Goal: Task Accomplishment & Management: Use online tool/utility

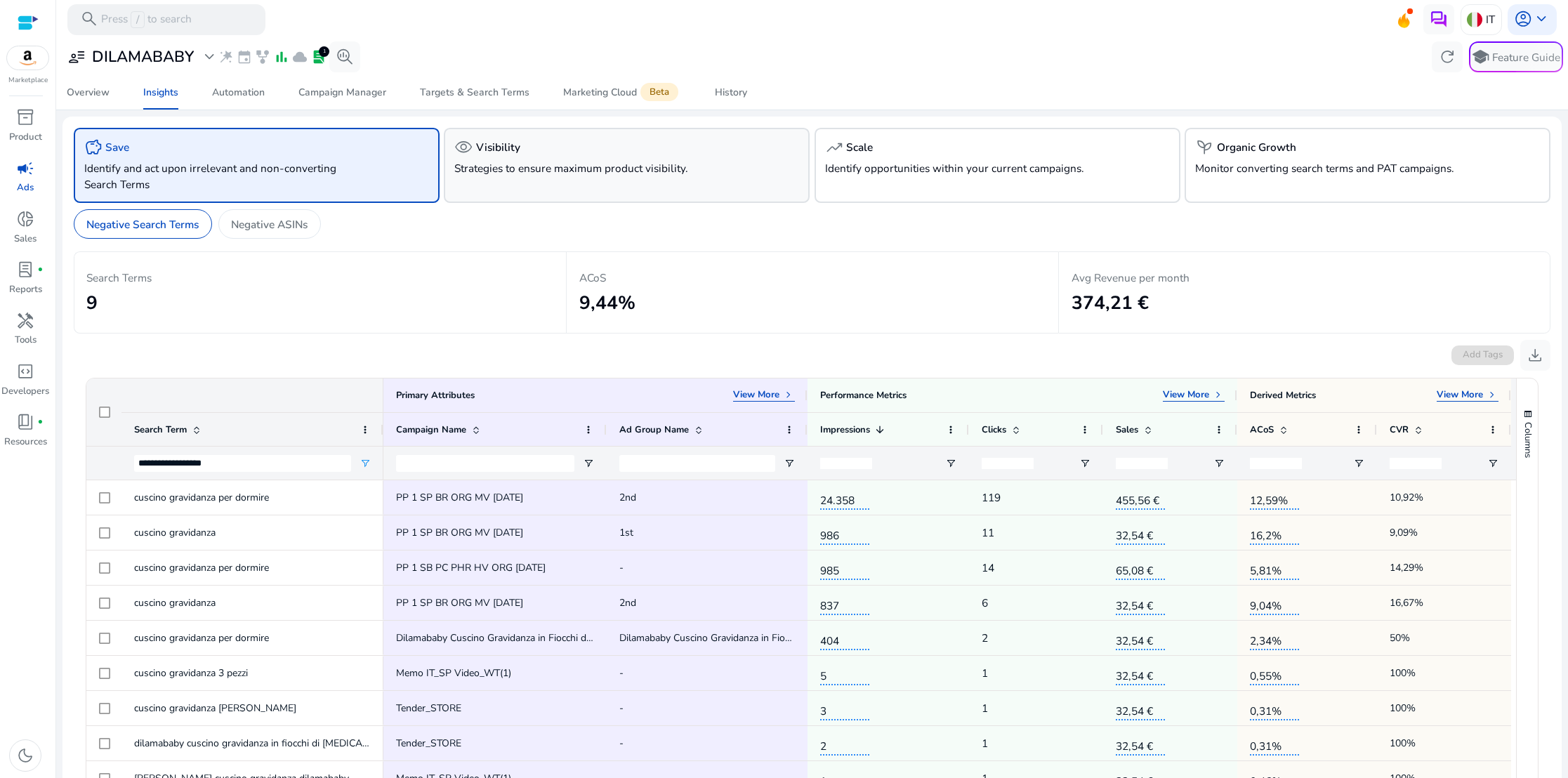
click at [593, 188] on div "visibility Visibility Strategies to ensure maximum product visibility." at bounding box center [627, 165] width 366 height 75
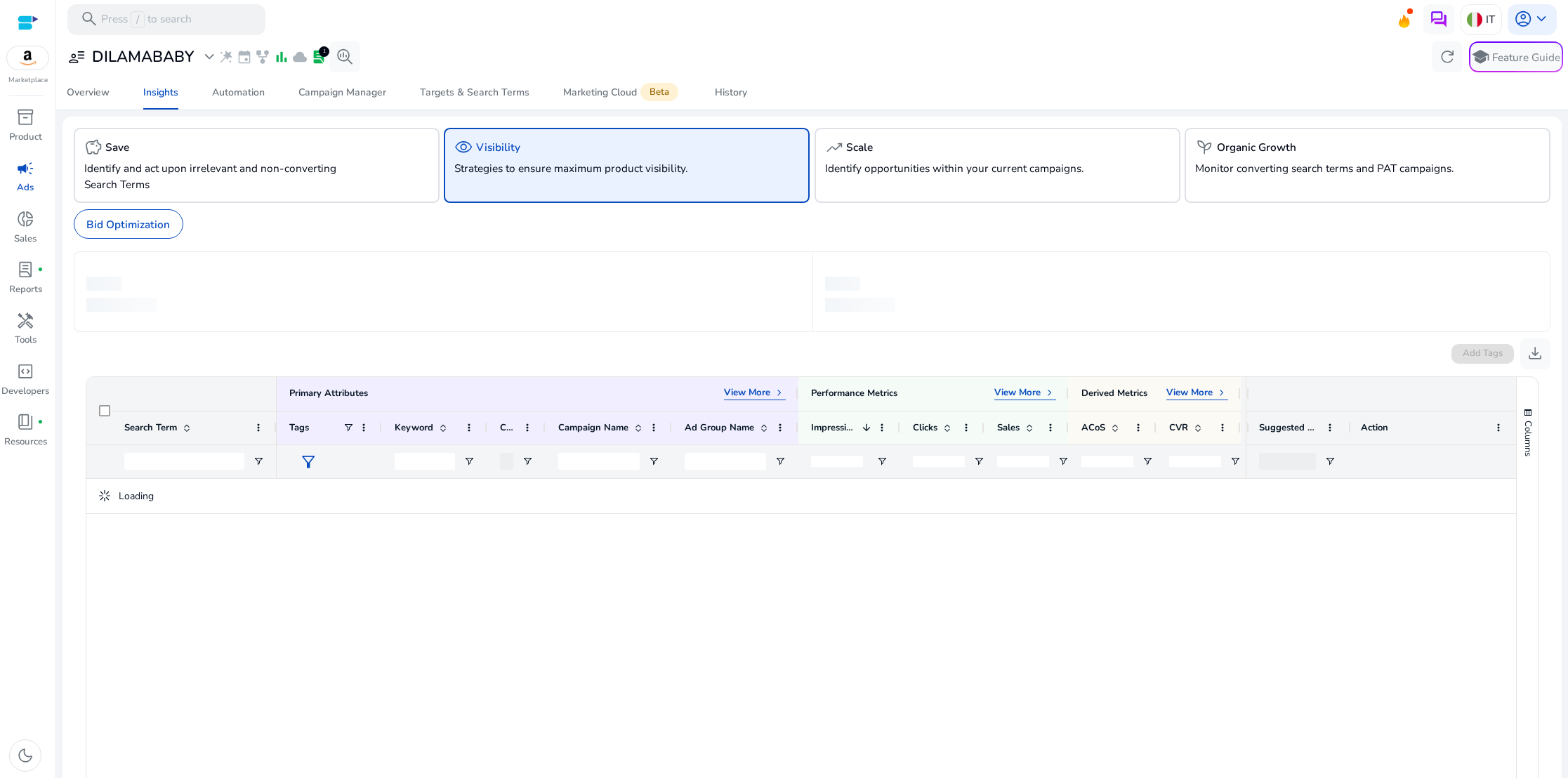
click at [502, 150] on h5 "Visibility" at bounding box center [498, 148] width 44 height 13
click at [104, 219] on p "Bid Optimization" at bounding box center [128, 224] width 84 height 16
click at [989, 182] on div "trending_up Scale Identify opportunities within your current campaigns." at bounding box center [997, 165] width 366 height 75
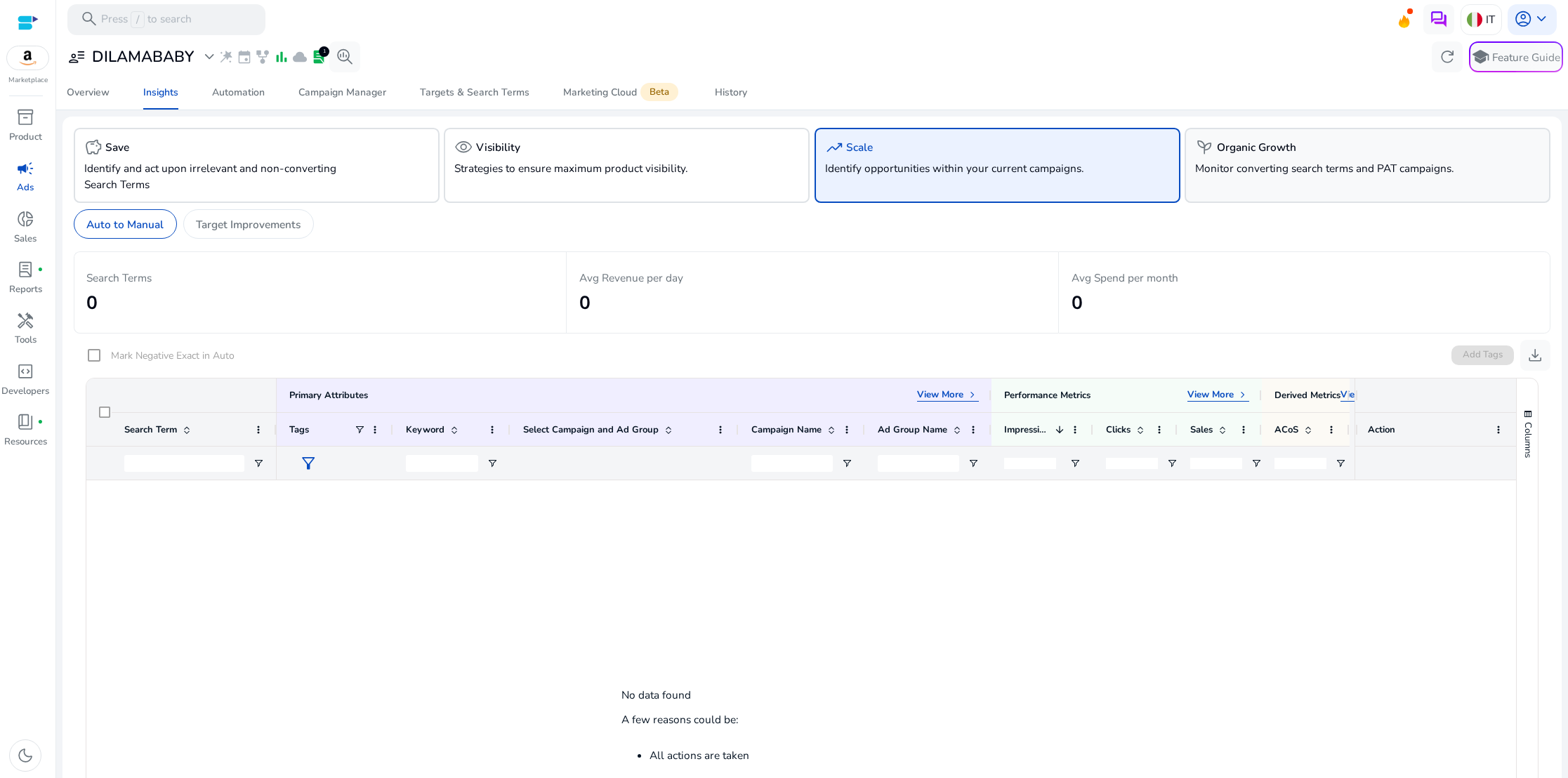
click at [1227, 169] on p "Monitor converting search terms and PAT campaigns." at bounding box center [1338, 168] width 287 height 16
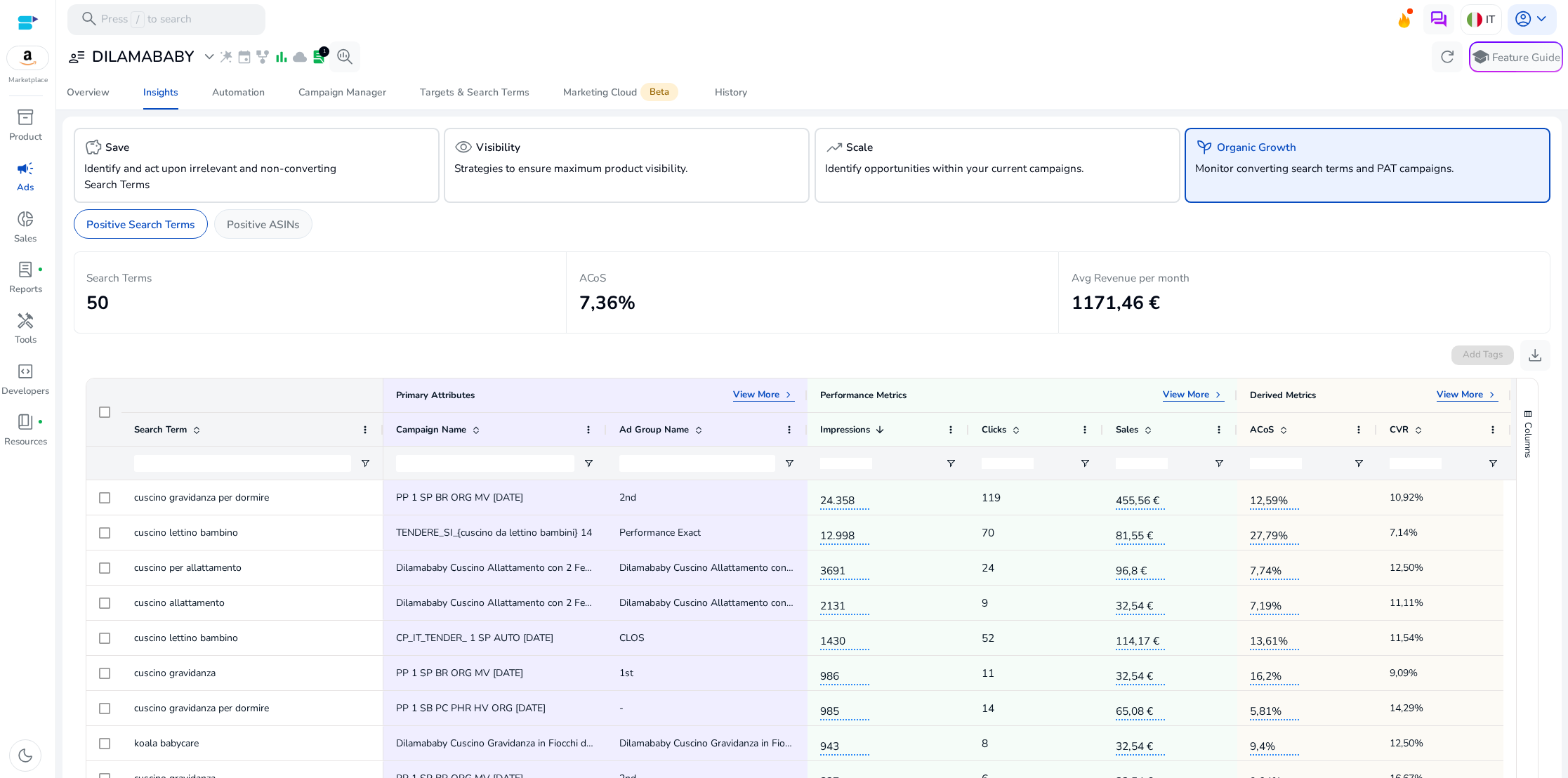
click at [241, 211] on div "Positive ASINs" at bounding box center [263, 224] width 99 height 30
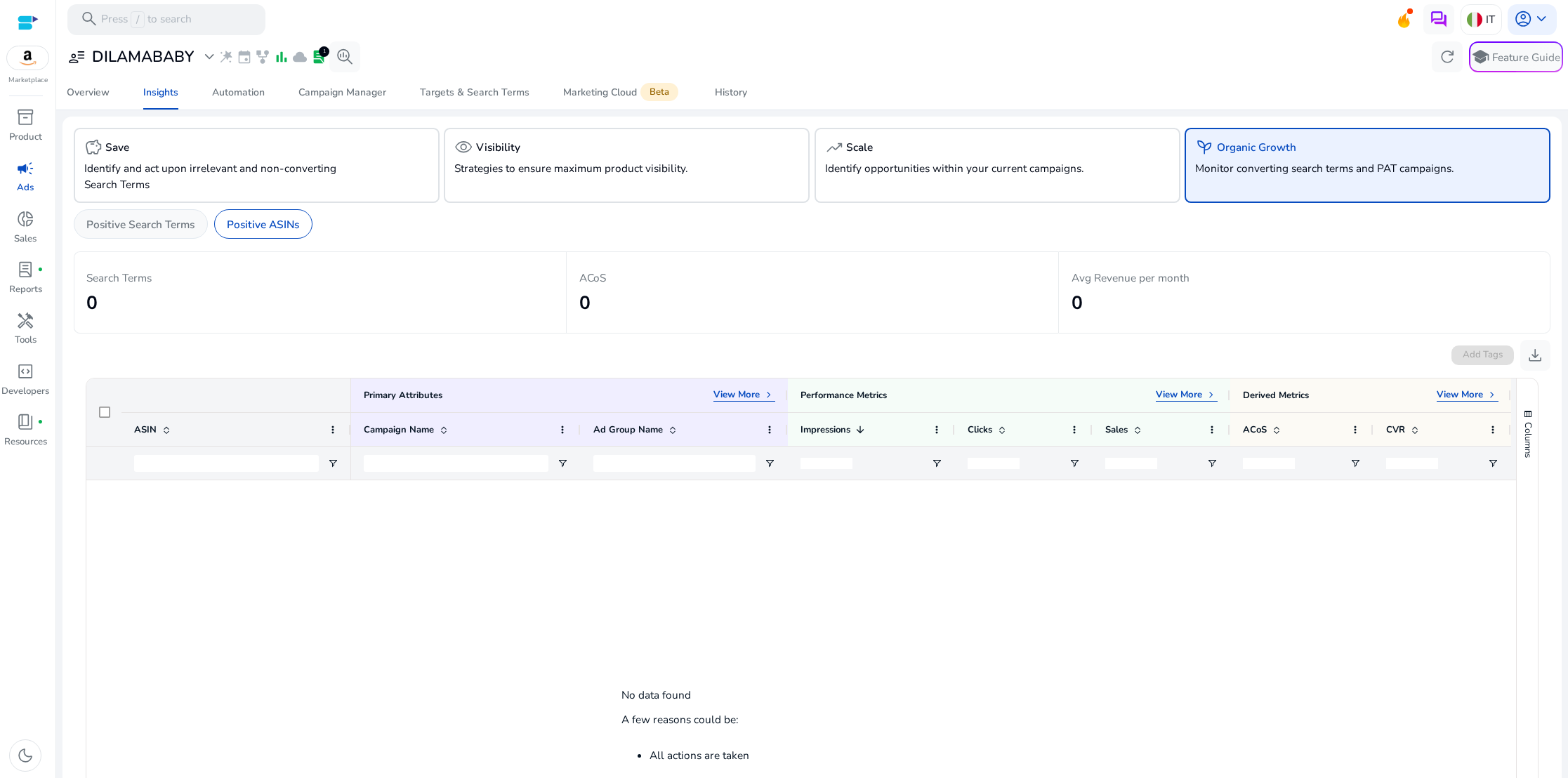
click at [176, 226] on p "Positive Search Terms" at bounding box center [140, 224] width 108 height 16
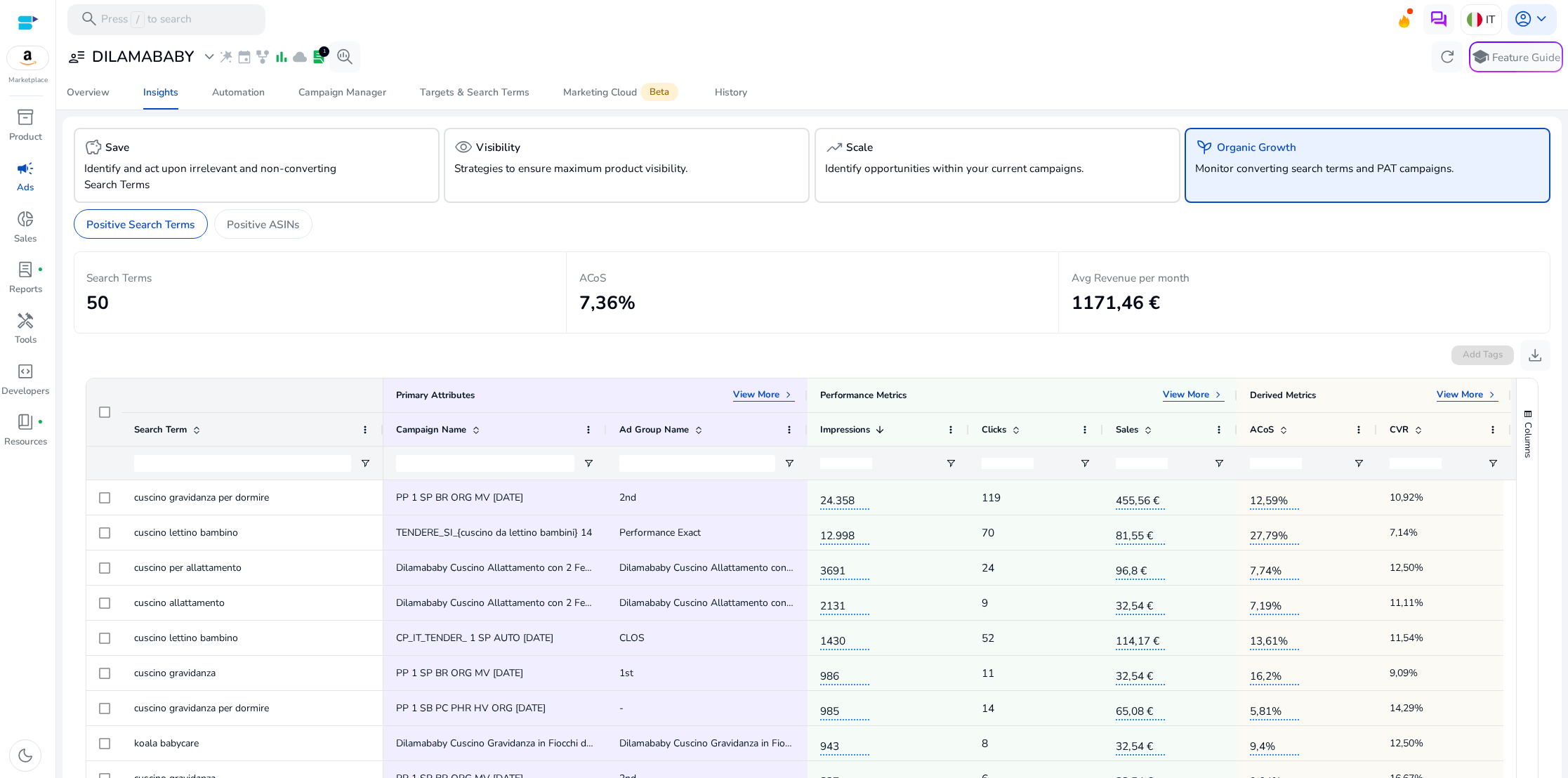
click at [1229, 145] on h5 "Organic Growth" at bounding box center [1257, 148] width 79 height 13
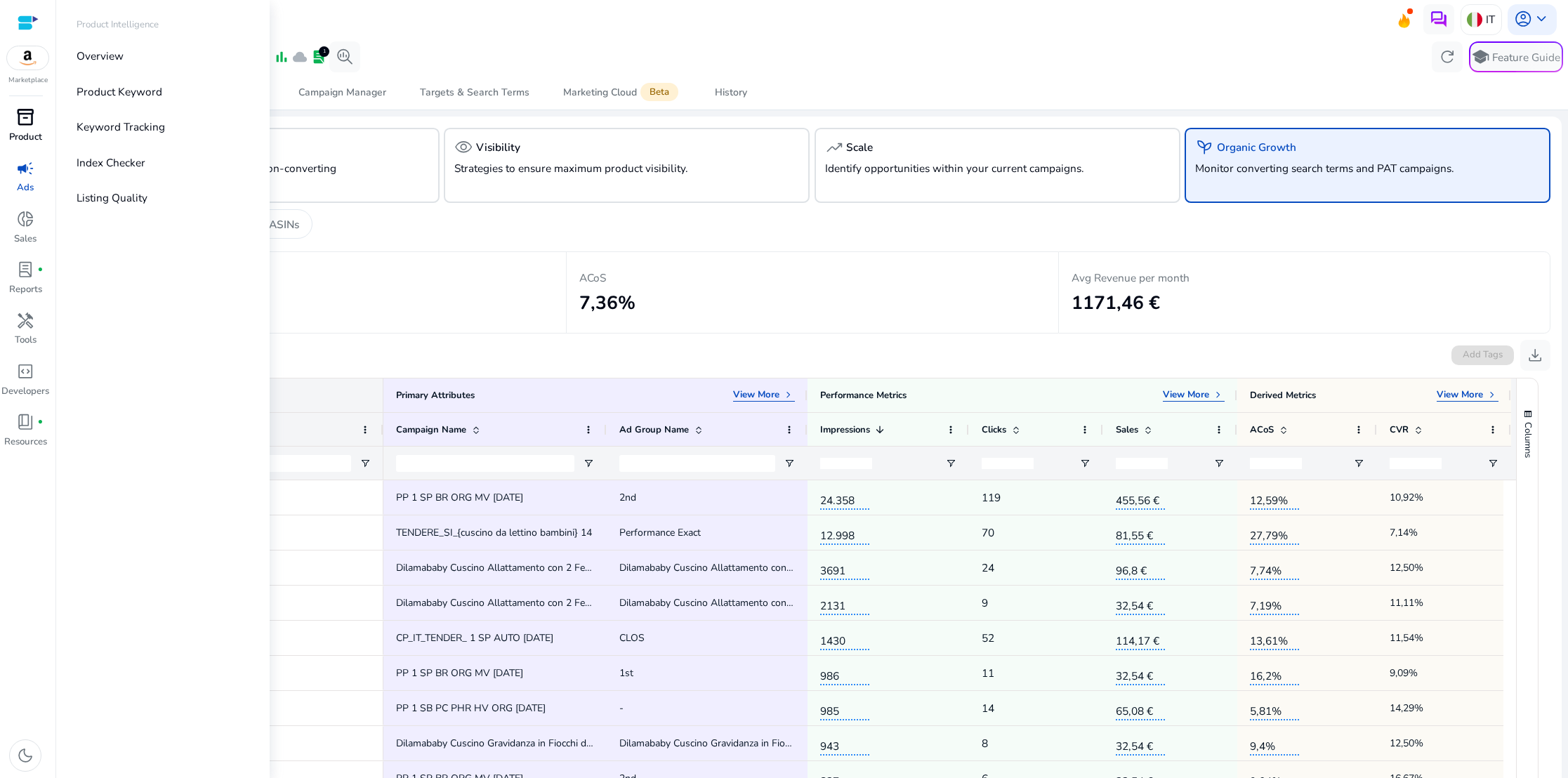
click at [29, 128] on div "inventory_2" at bounding box center [25, 117] width 43 height 25
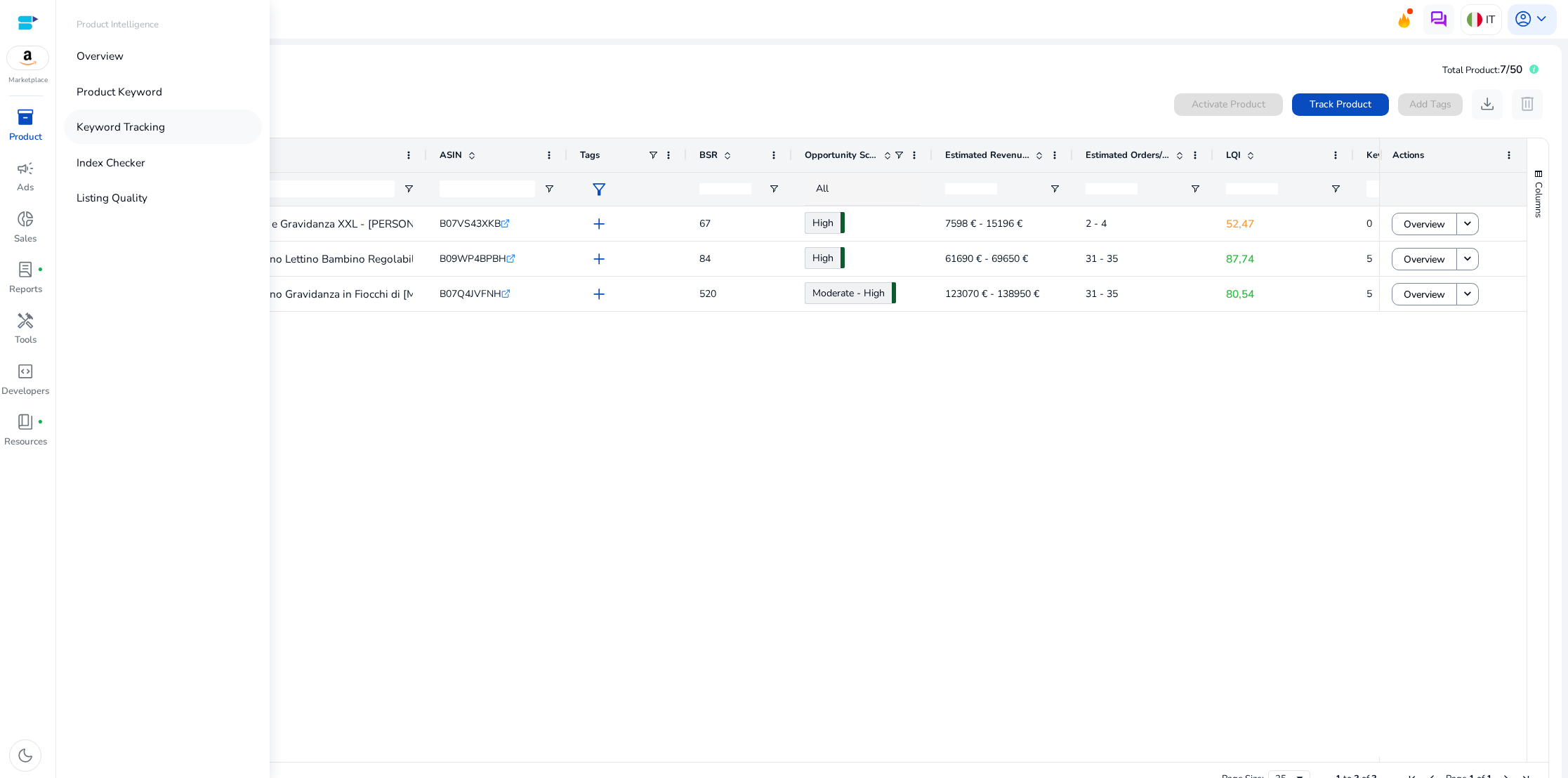
click at [101, 126] on p "Keyword Tracking" at bounding box center [121, 126] width 89 height 16
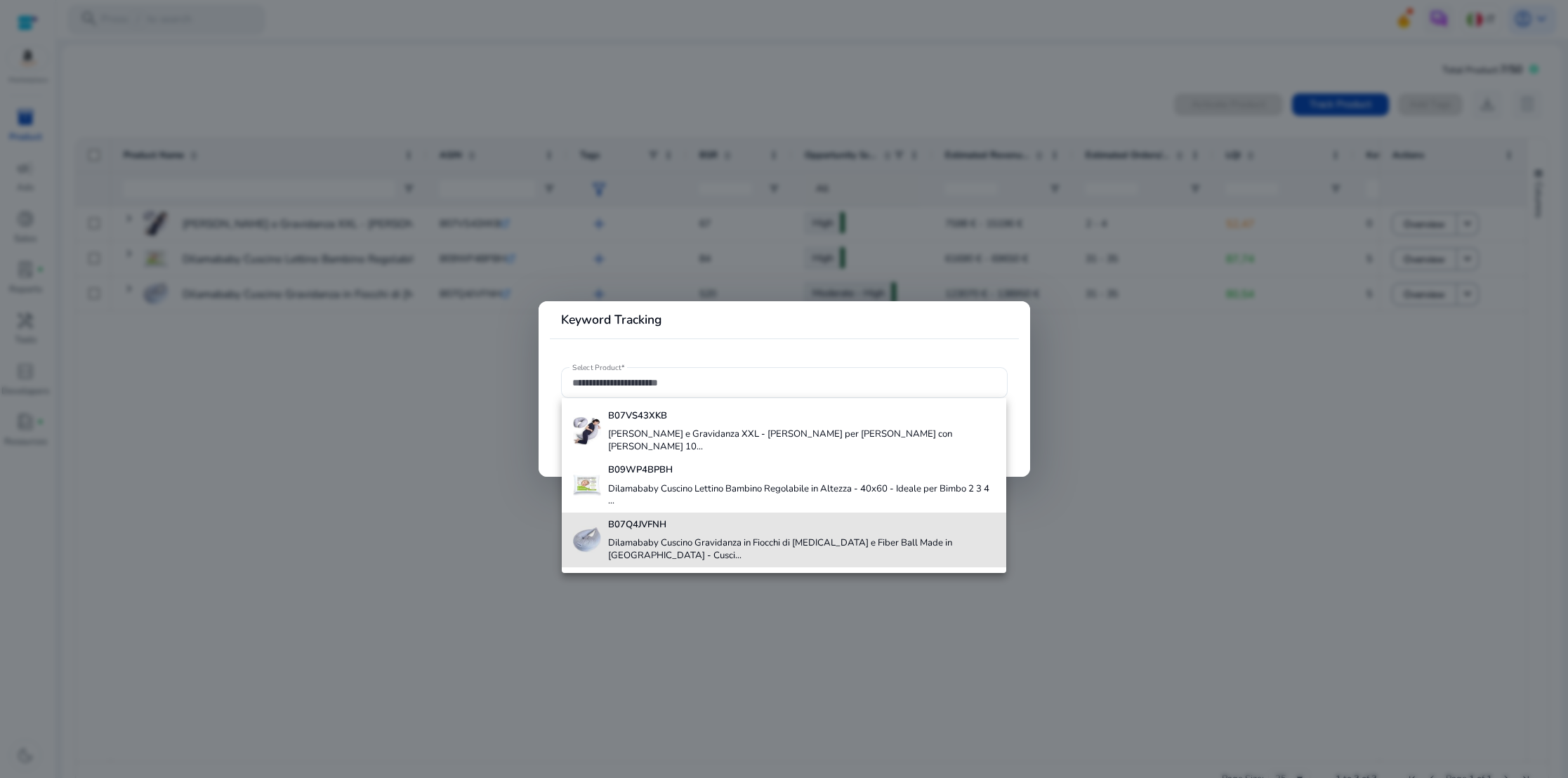
click at [647, 537] on h4 "Dilamababy Cuscino Gravidanza in Fiocchi di [MEDICAL_DATA] e Fiber Ball Made in…" at bounding box center [801, 549] width 386 height 25
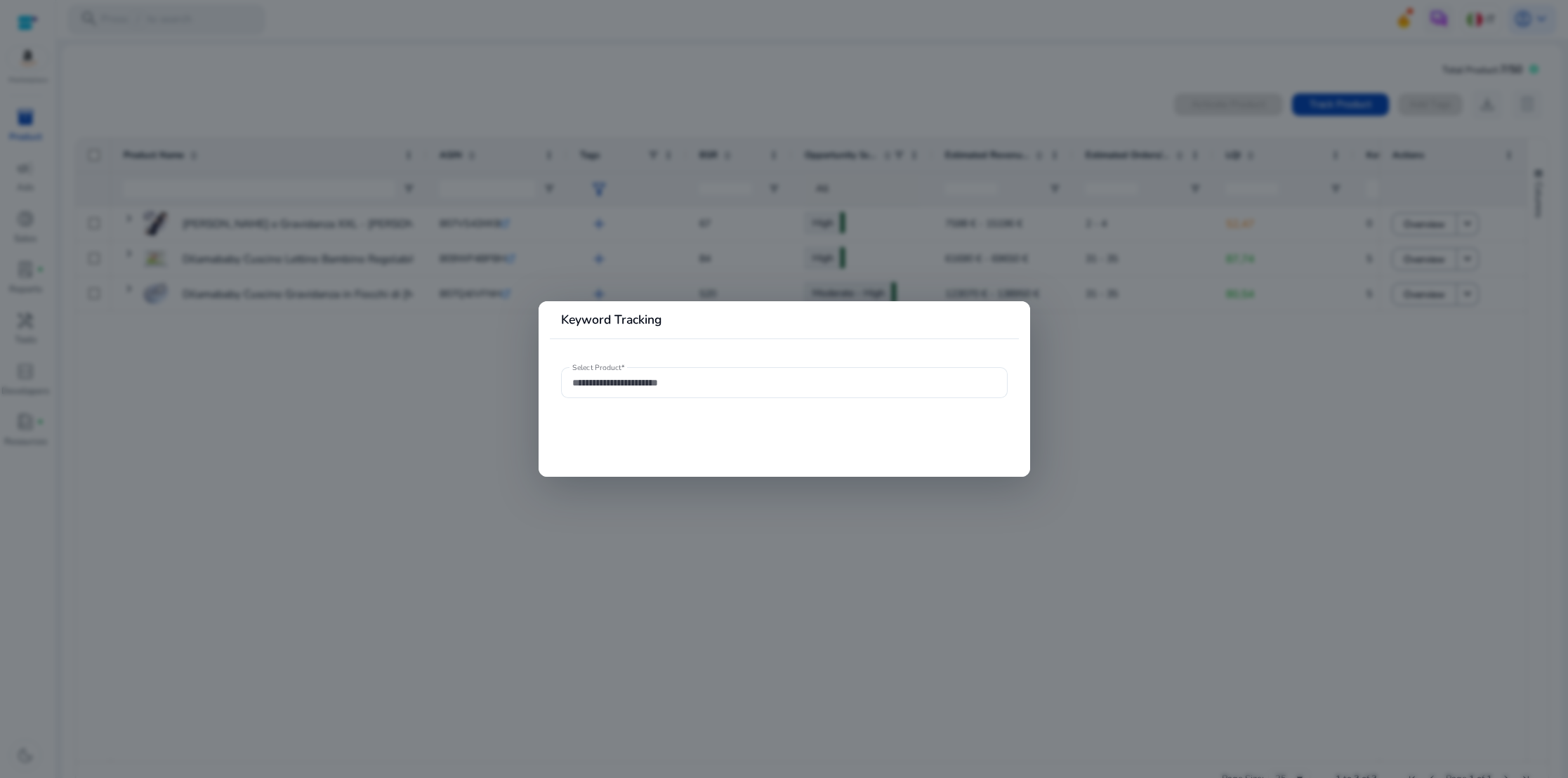
type input "**********"
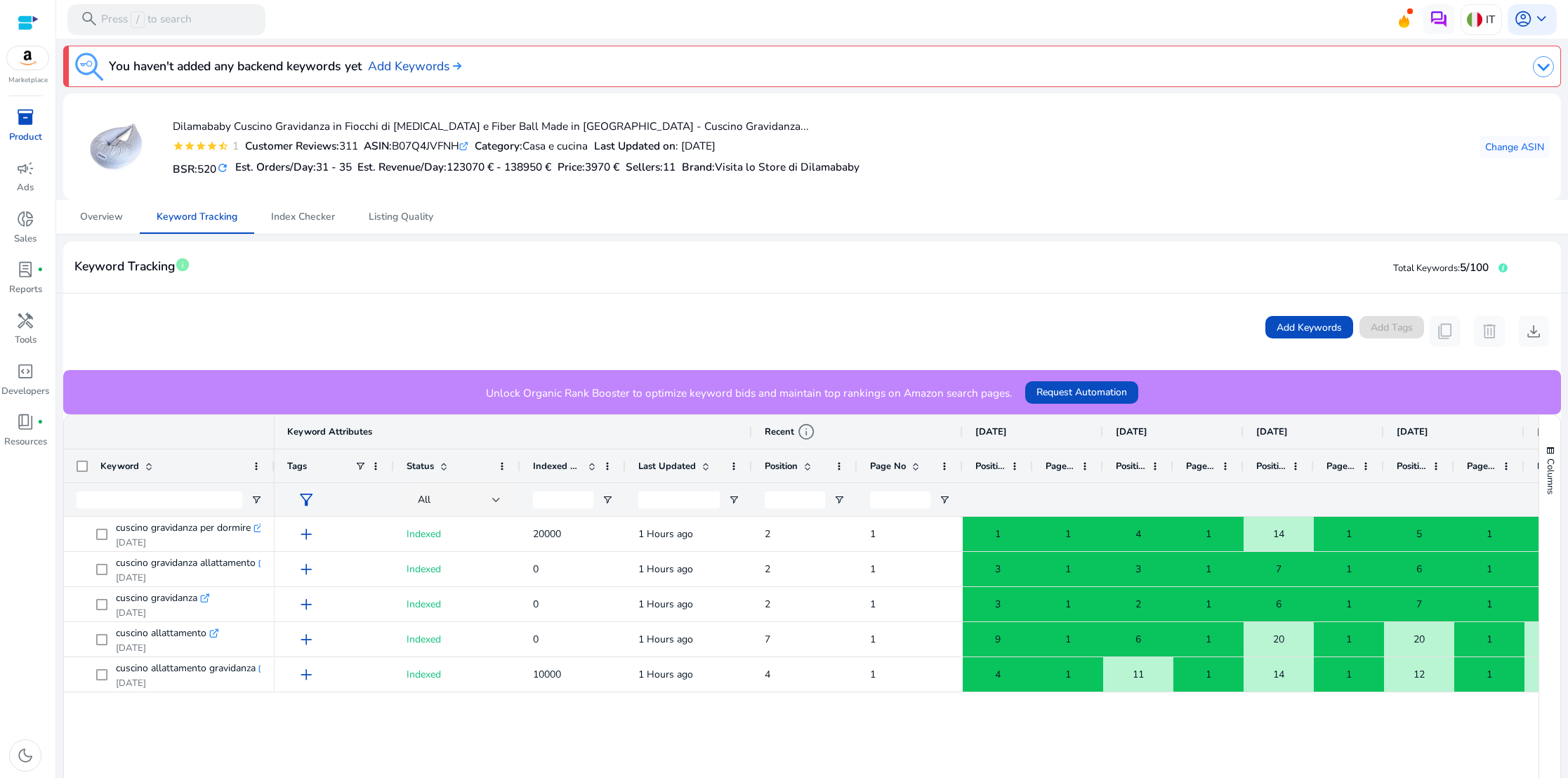
drag, startPoint x: 482, startPoint y: 384, endPoint x: 996, endPoint y: 403, distance: 514.4
click at [996, 403] on div "Unlock Organic Rank Booster to optimize keyword bids and maintain top rankings …" at bounding box center [812, 392] width 1498 height 44
copy p "Unlock Organic Rank Booster to optimize keyword bids and maintain top rankings …"
click at [880, 313] on div "Add Keywords Add Tags content_copy delete download" at bounding box center [812, 332] width 1498 height 77
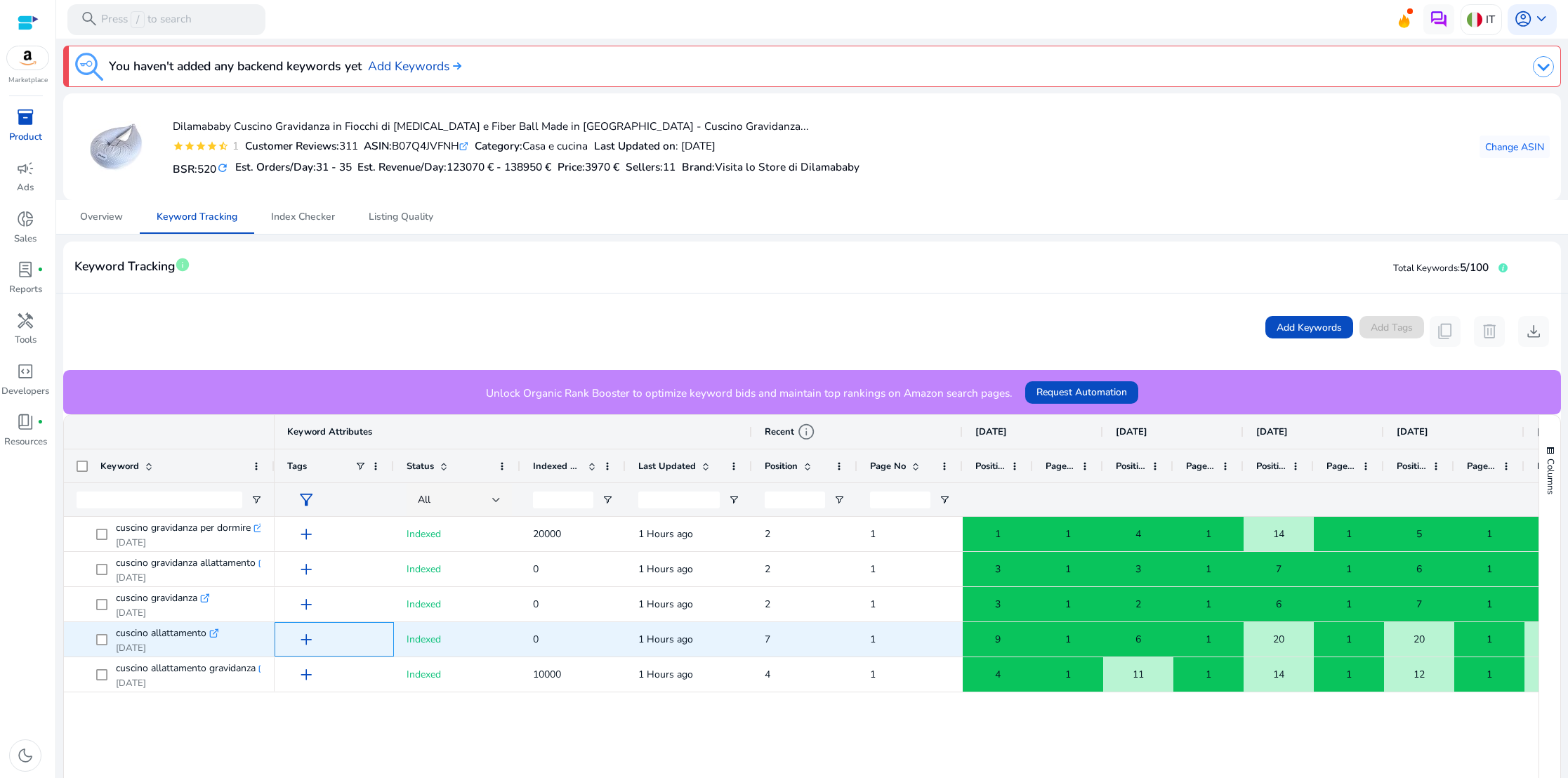
click at [308, 639] on span "add" at bounding box center [306, 640] width 18 height 18
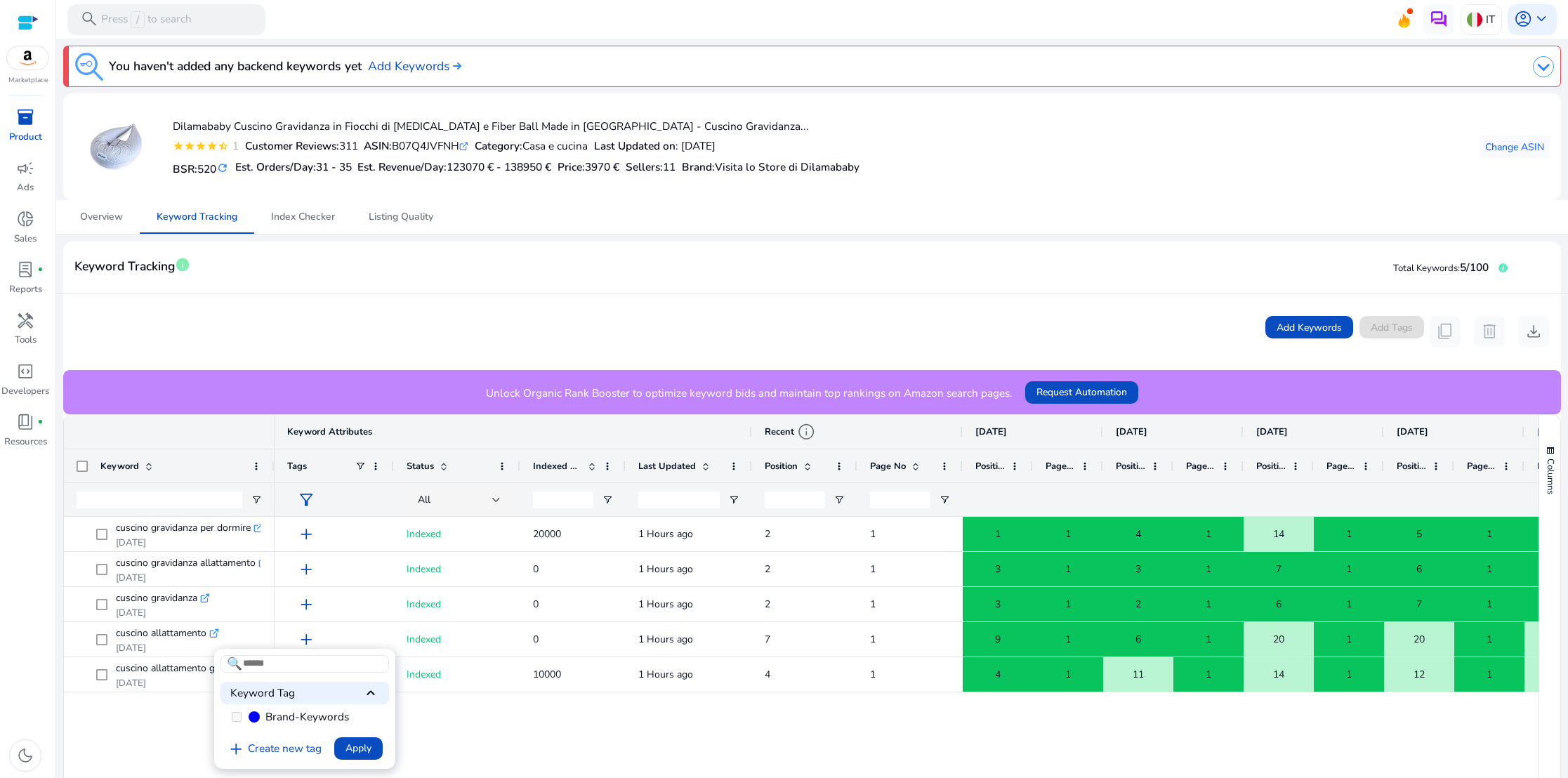
click at [484, 723] on div at bounding box center [784, 389] width 1568 height 778
drag, startPoint x: 484, startPoint y: 387, endPoint x: 1008, endPoint y: 401, distance: 524.2
click at [1010, 401] on div "Unlock Organic Rank Booster to optimize keyword bids and maintain top rankings …" at bounding box center [812, 392] width 1498 height 44
copy p "Unlock Organic Rank Booster to optimize keyword bids and maintain top rankings …"
click at [35, 317] on div "handyman" at bounding box center [25, 321] width 43 height 25
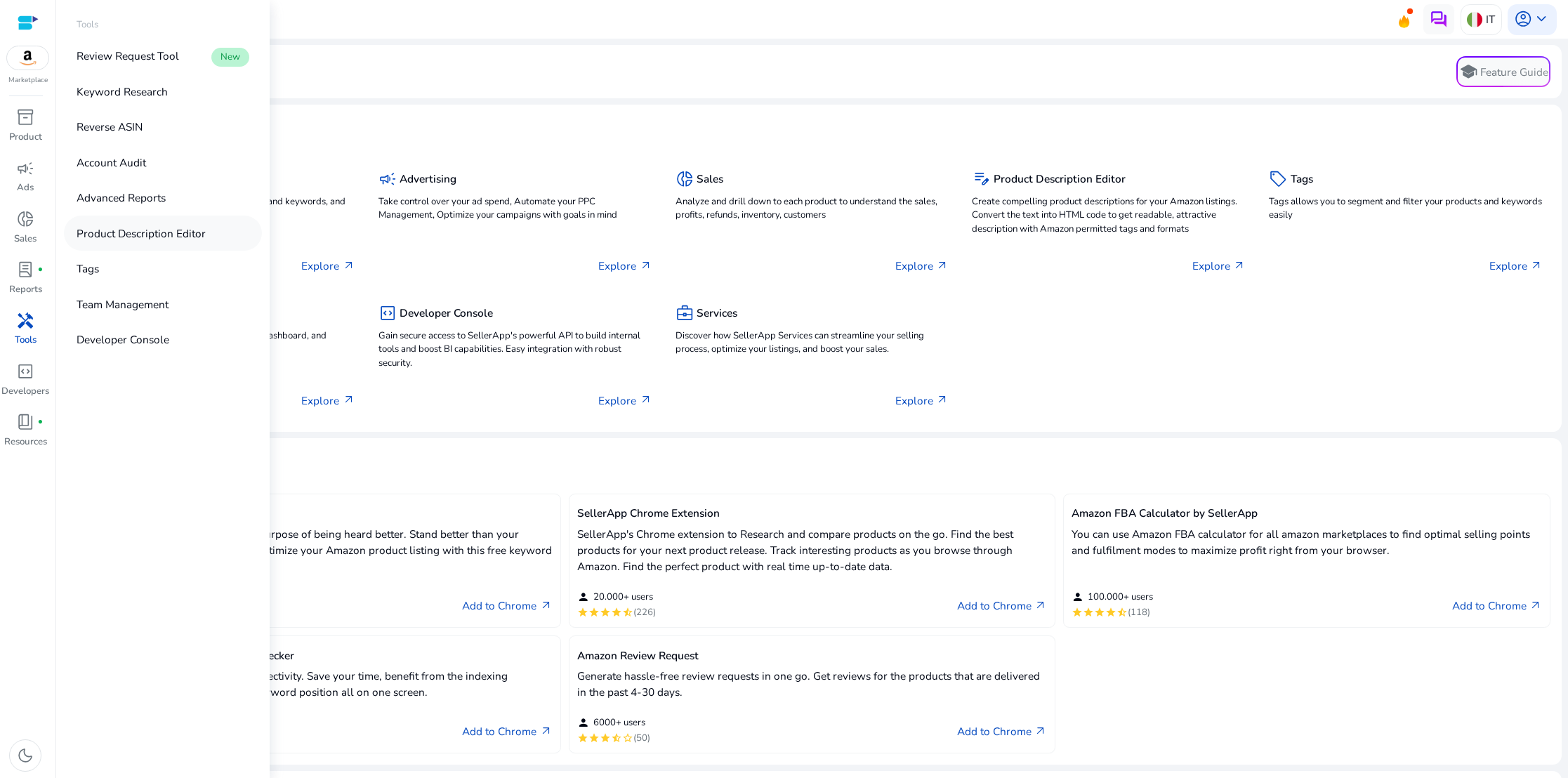
click at [135, 232] on p "Product Description Editor" at bounding box center [141, 233] width 129 height 16
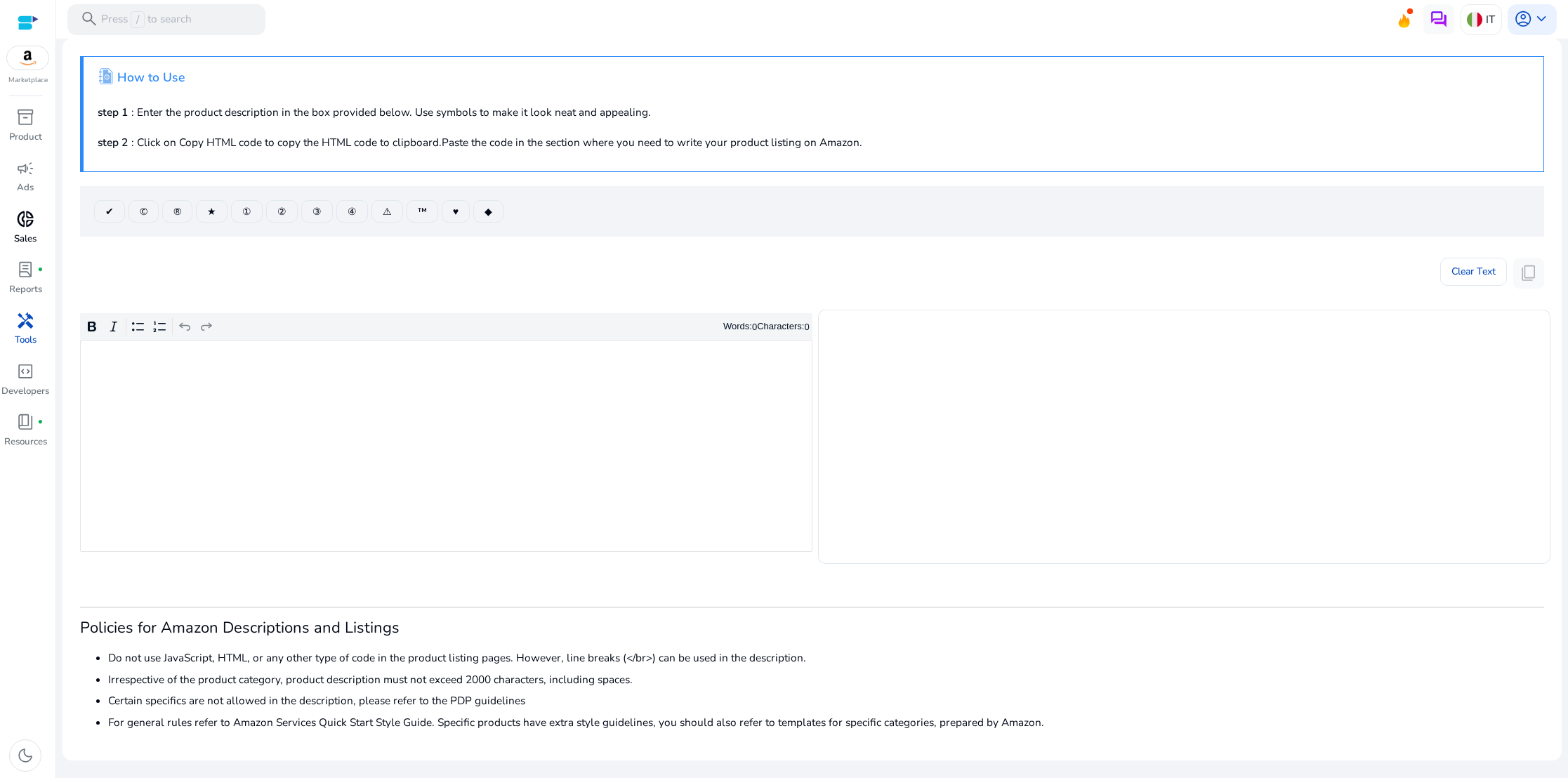
click at [28, 231] on div "donut_small" at bounding box center [25, 219] width 43 height 25
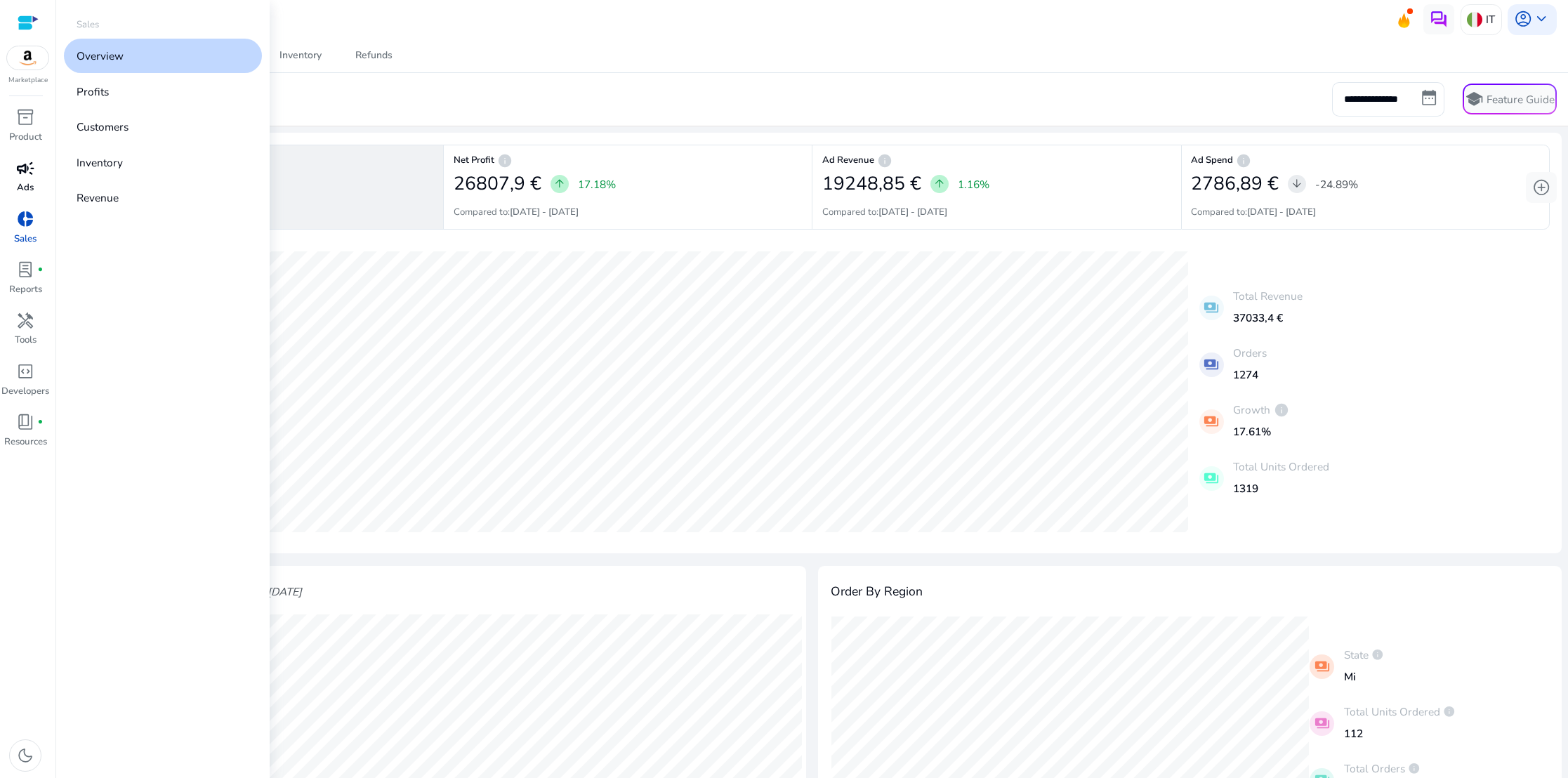
click at [27, 174] on span "campaign" at bounding box center [26, 169] width 18 height 18
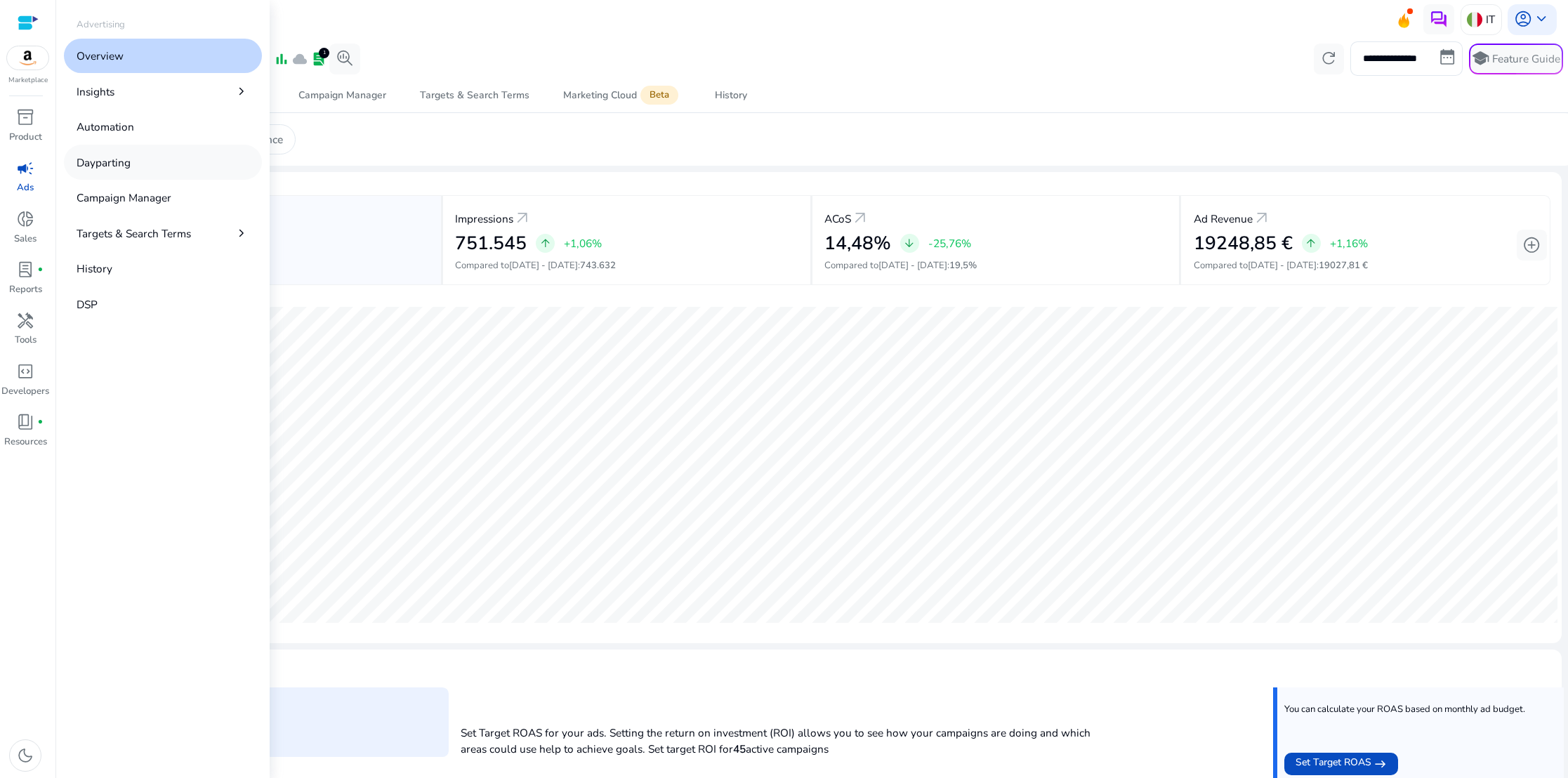
click at [107, 162] on p "Dayparting" at bounding box center [104, 162] width 54 height 16
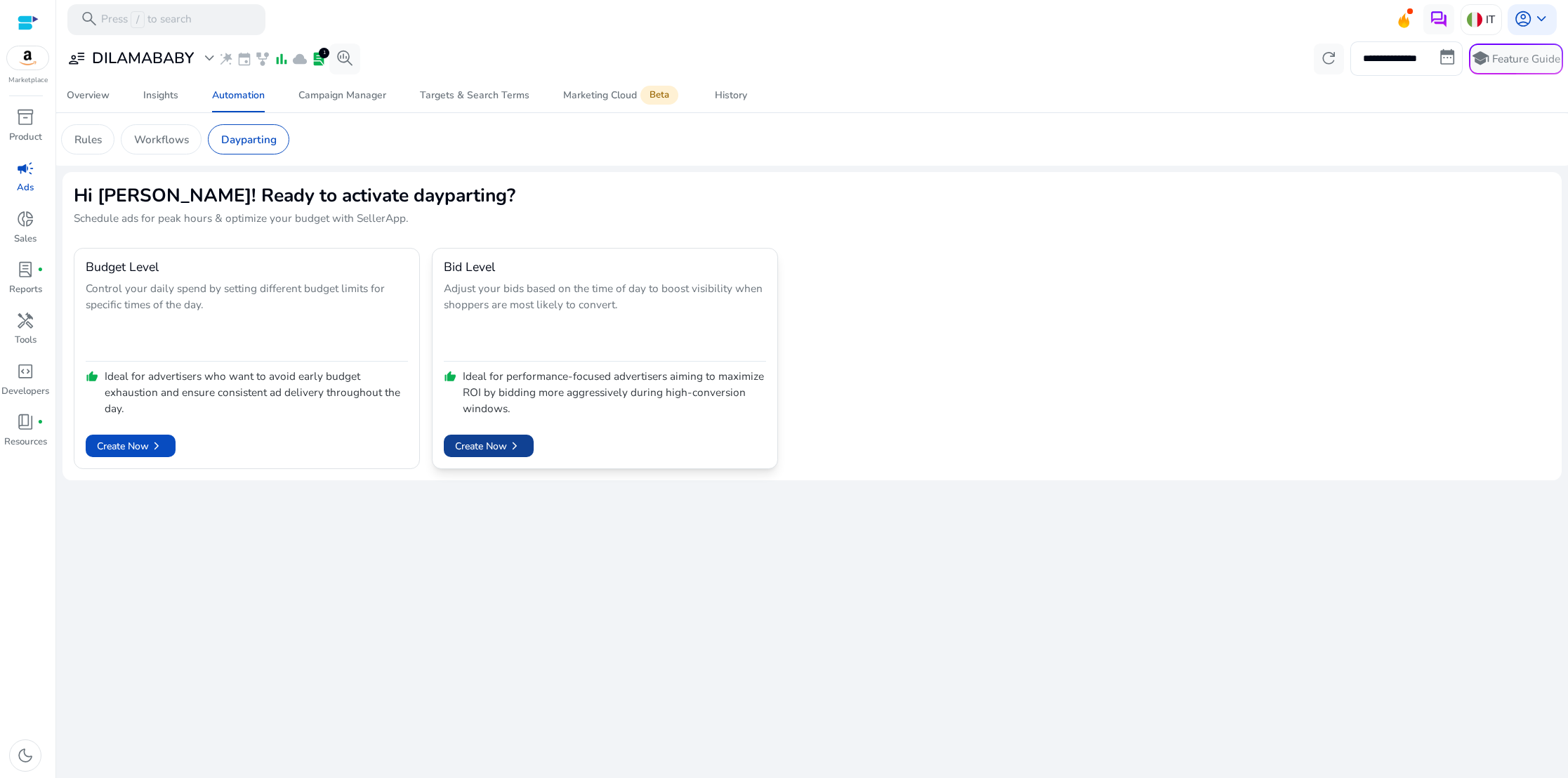
click at [496, 440] on span "Create Now chevron_right" at bounding box center [488, 446] width 67 height 16
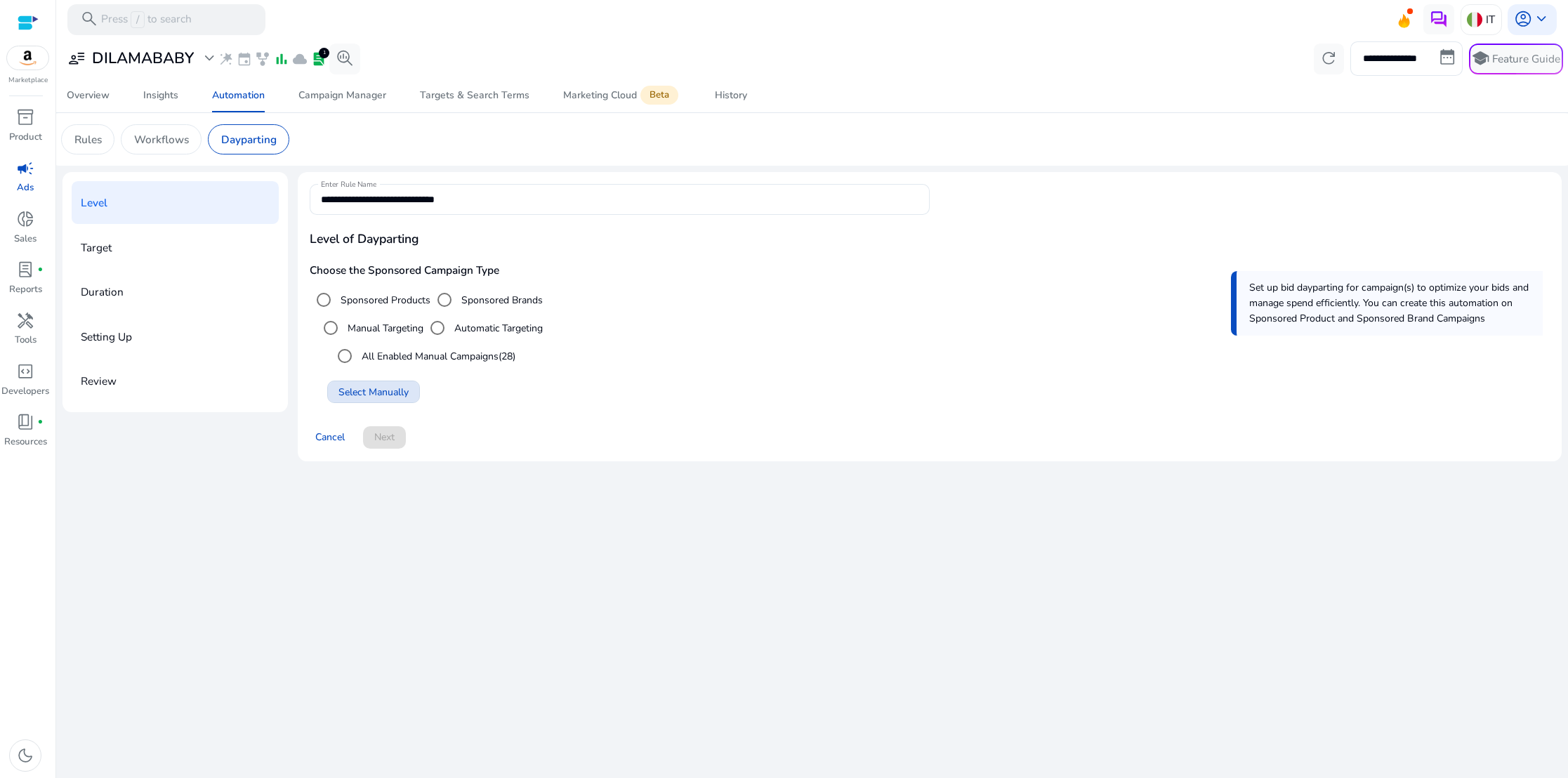
click at [350, 389] on span "Select Manually" at bounding box center [373, 391] width 70 height 15
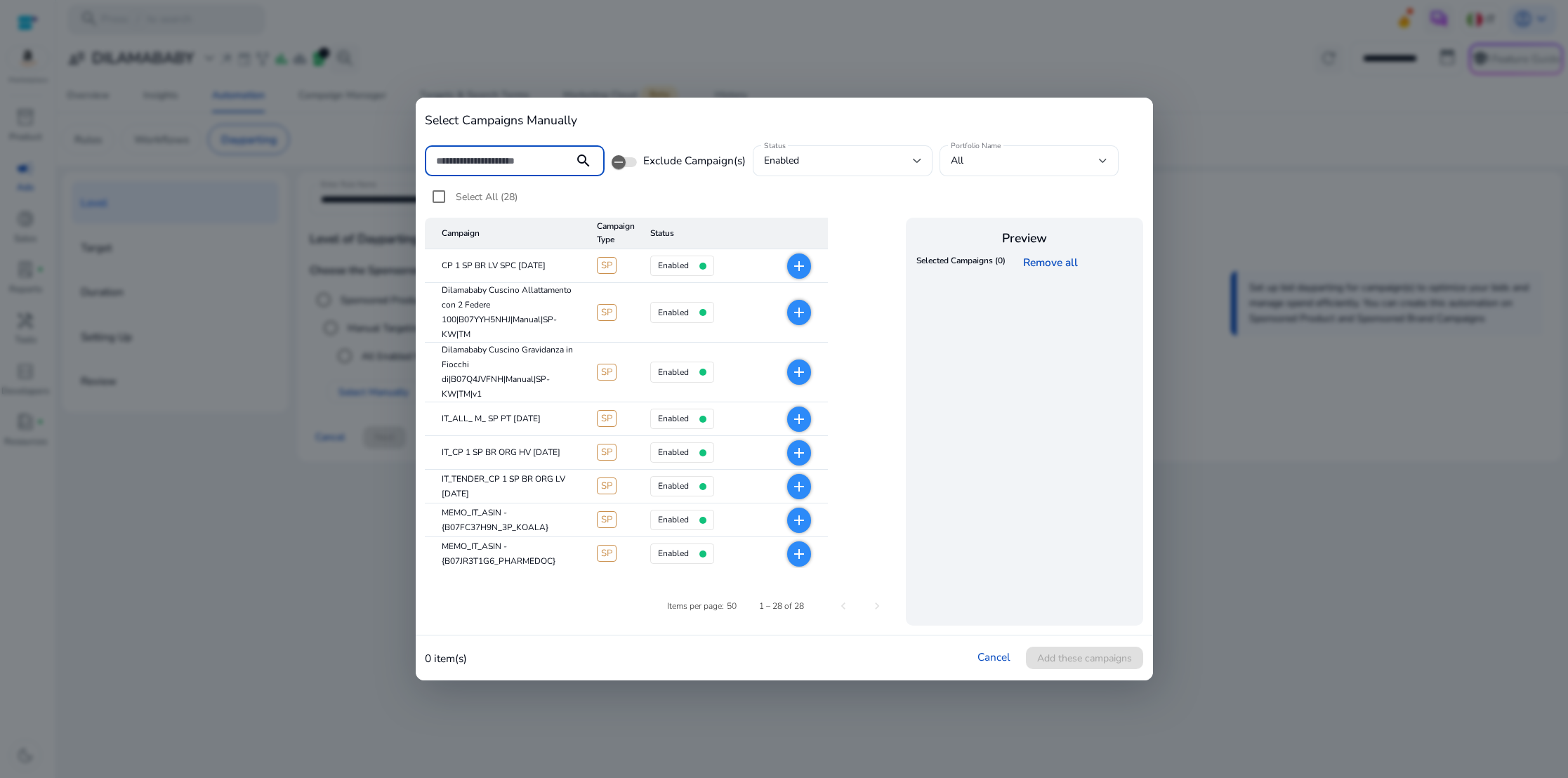
click at [796, 267] on mat-icon "add" at bounding box center [799, 266] width 17 height 17
click at [1091, 652] on span "Add these campaigns" at bounding box center [1084, 658] width 95 height 15
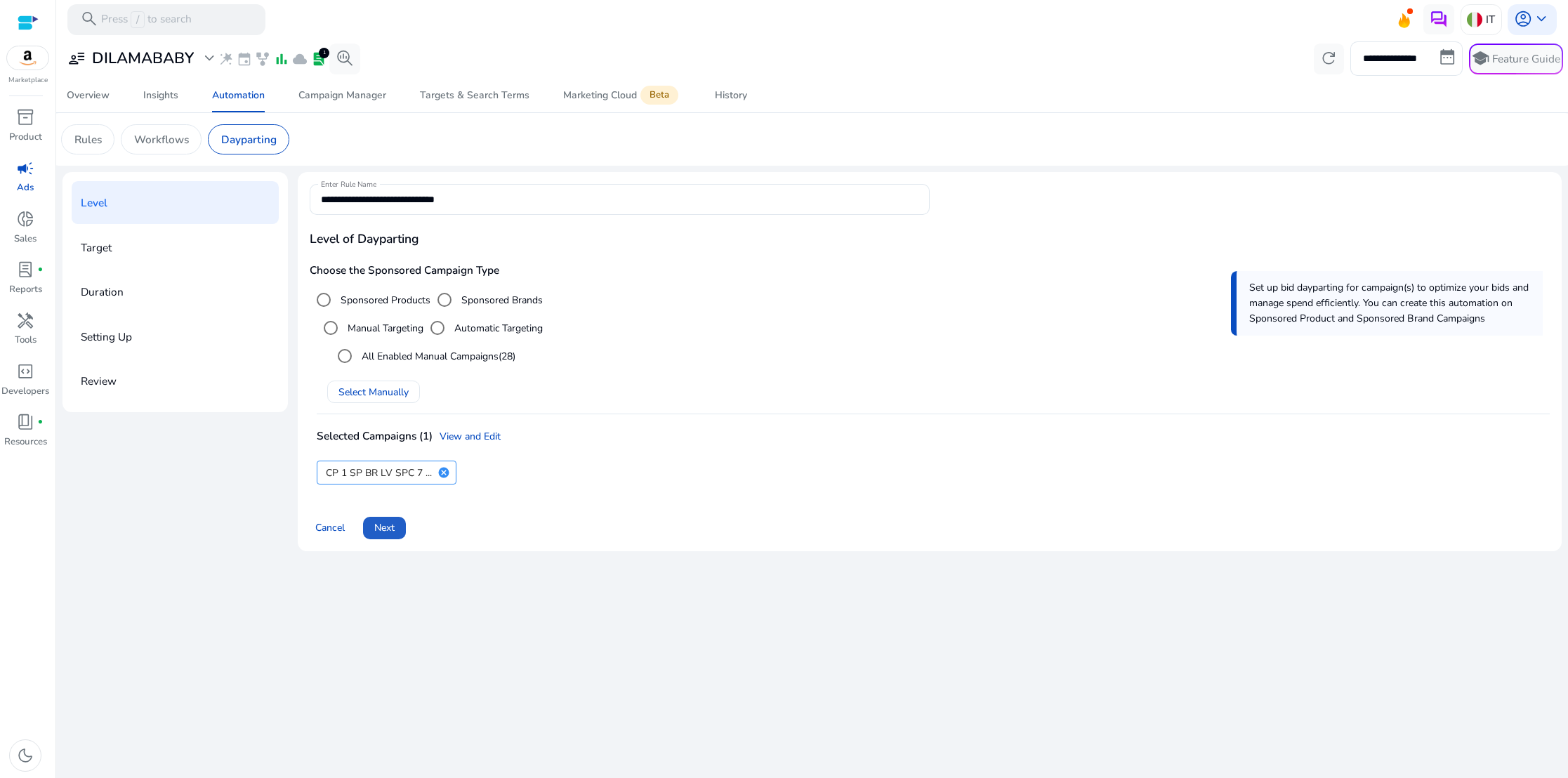
click at [387, 523] on span "Next" at bounding box center [384, 528] width 21 height 15
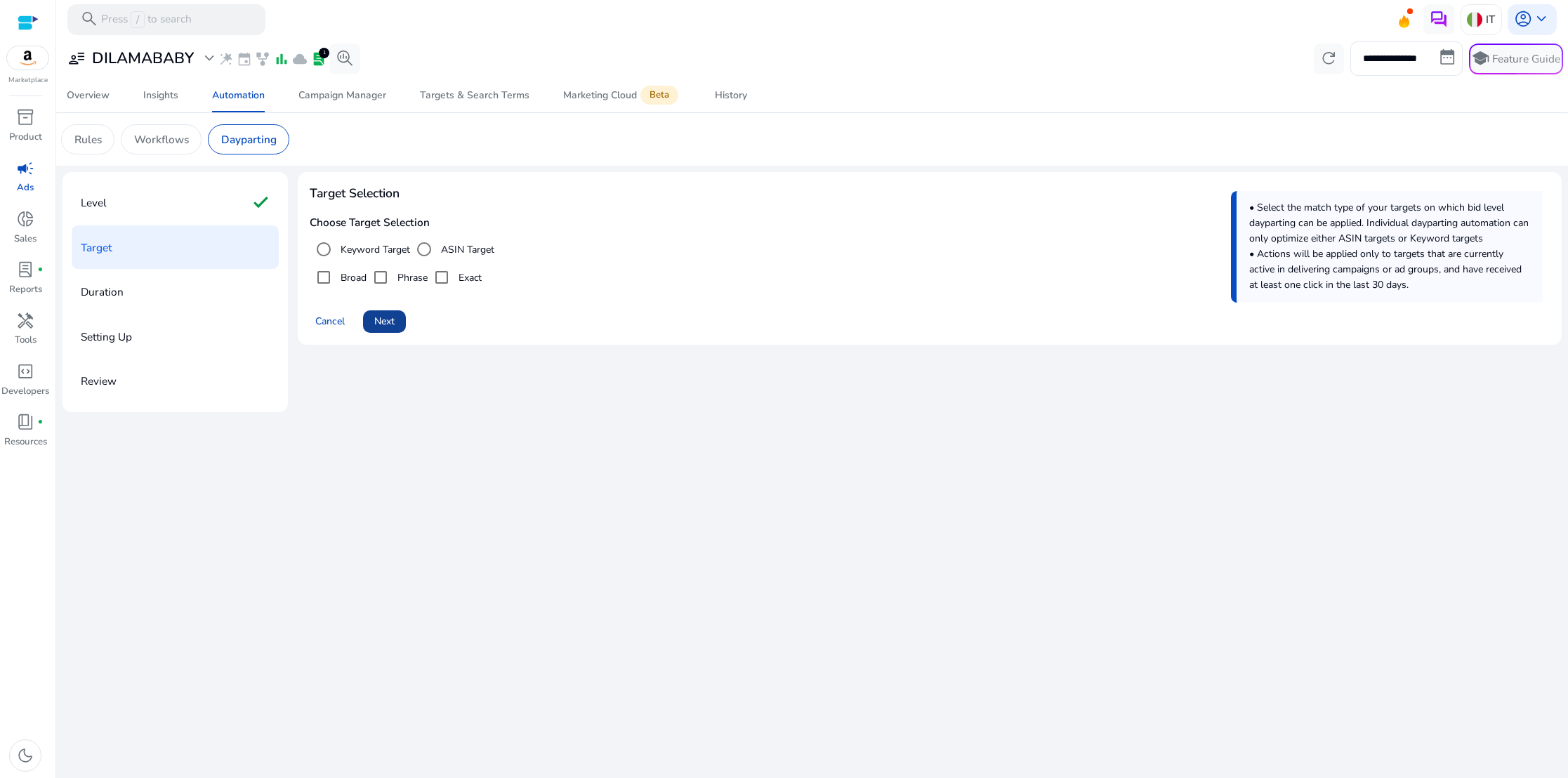
click at [386, 320] on span "Next" at bounding box center [384, 321] width 21 height 15
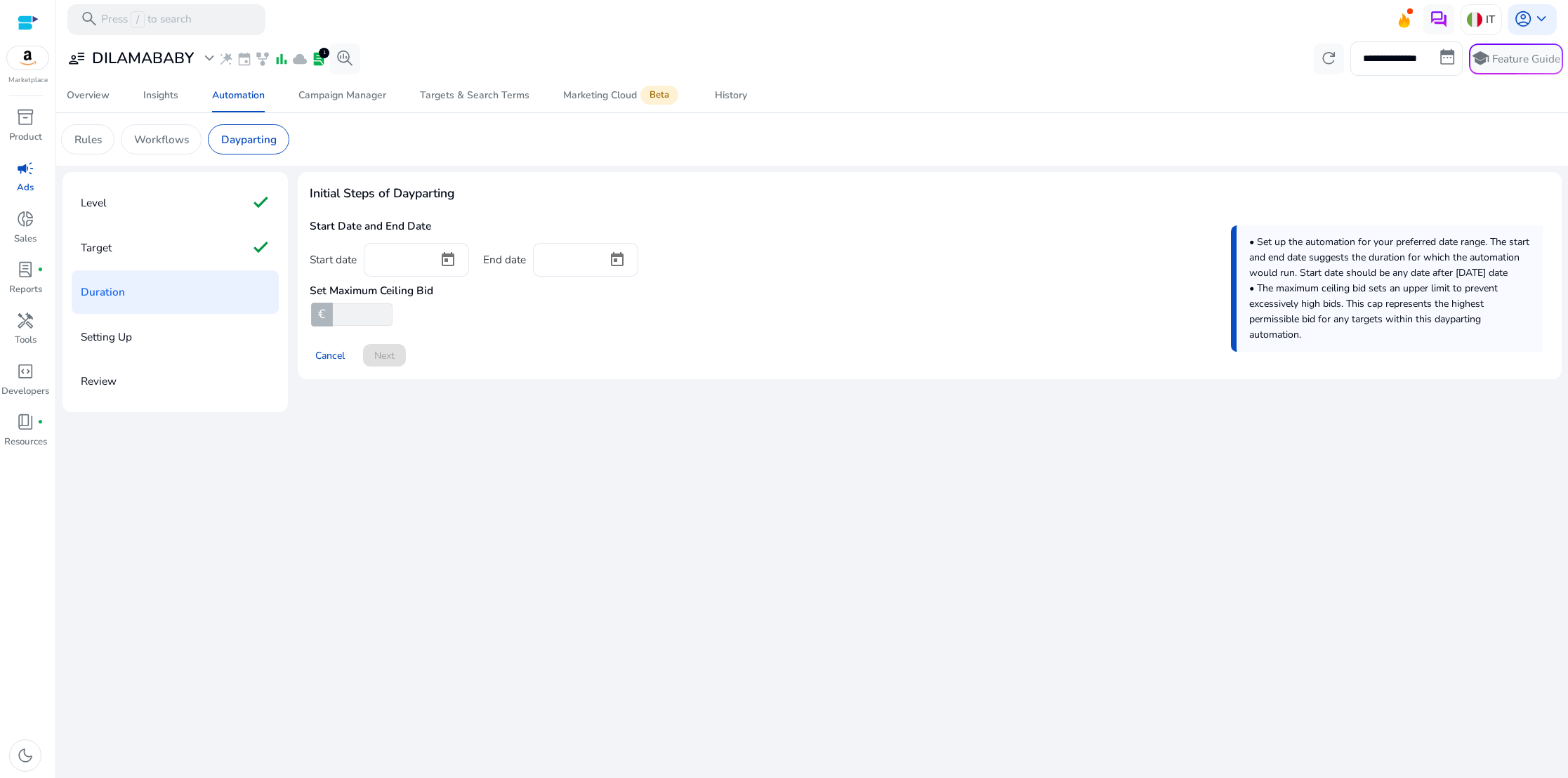
click at [378, 321] on input "number" at bounding box center [361, 315] width 62 height 23
click at [421, 335] on div "Cancel Next" at bounding box center [930, 348] width 1240 height 35
click at [364, 318] on input "**" at bounding box center [361, 315] width 62 height 23
type input "*"
click at [445, 258] on span "Open calendar" at bounding box center [448, 260] width 34 height 34
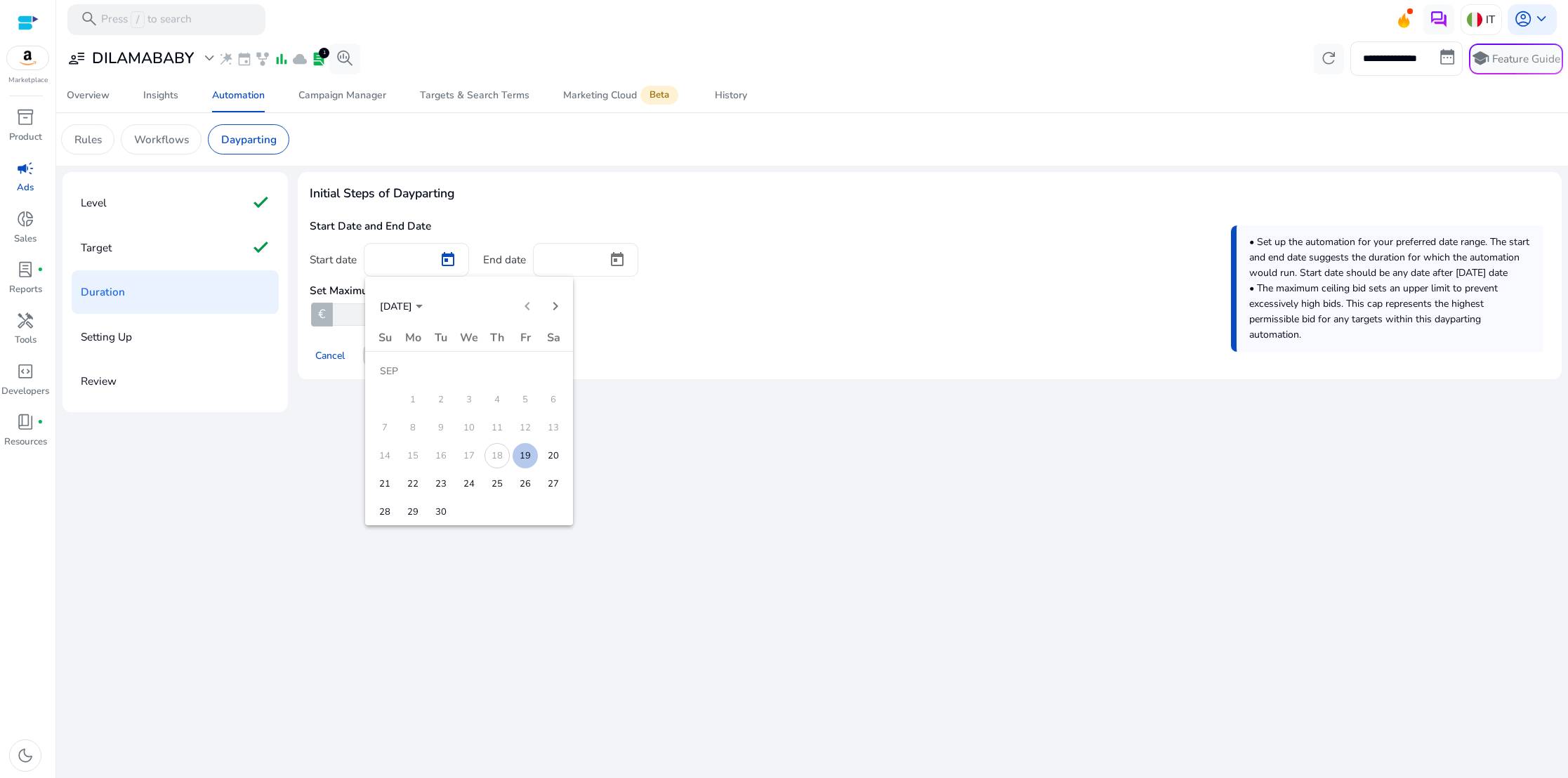
click at [526, 455] on span "19" at bounding box center [526, 456] width 26 height 26
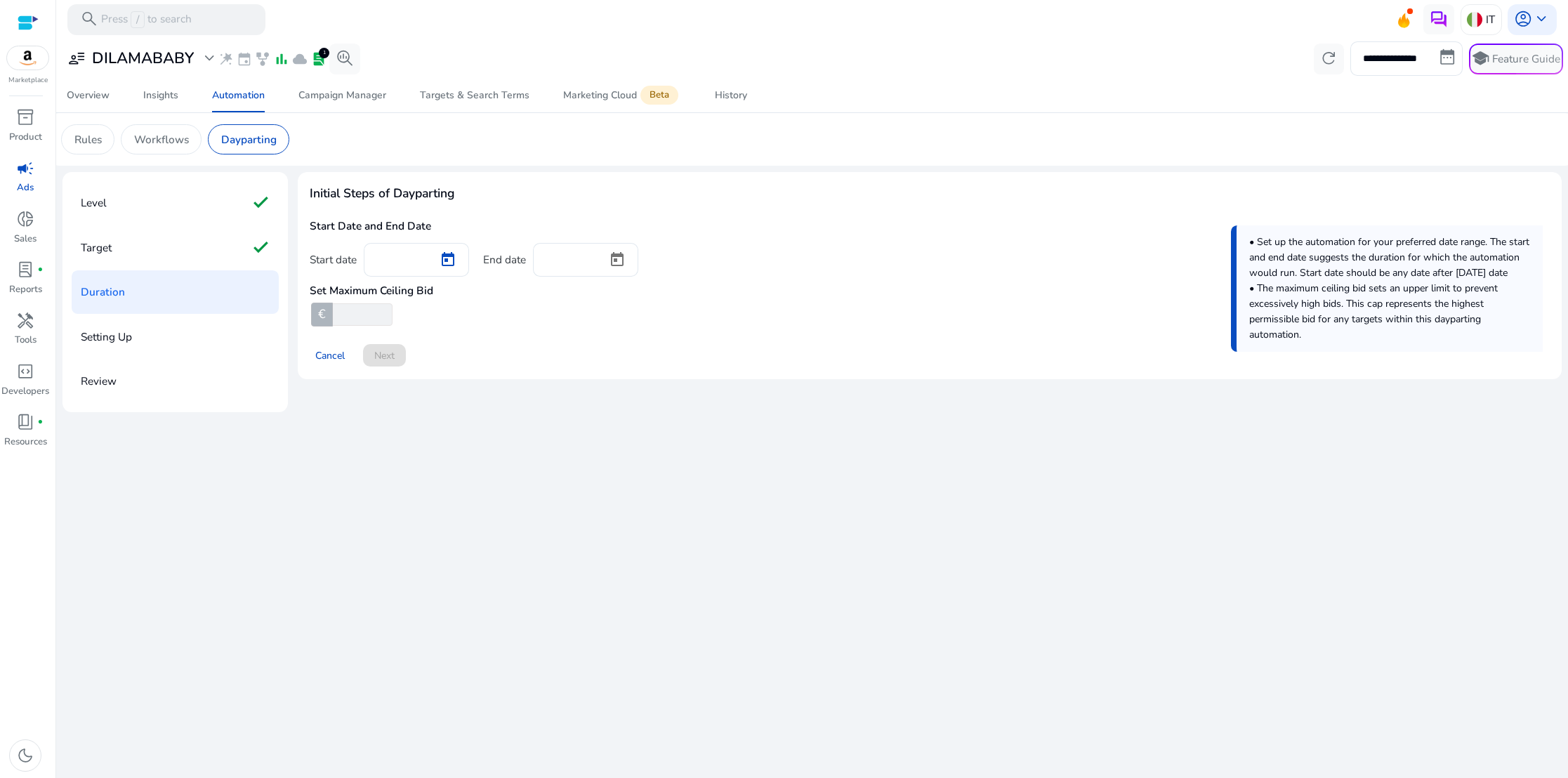
type input "*********"
click at [627, 262] on span "Open calendar" at bounding box center [617, 260] width 34 height 34
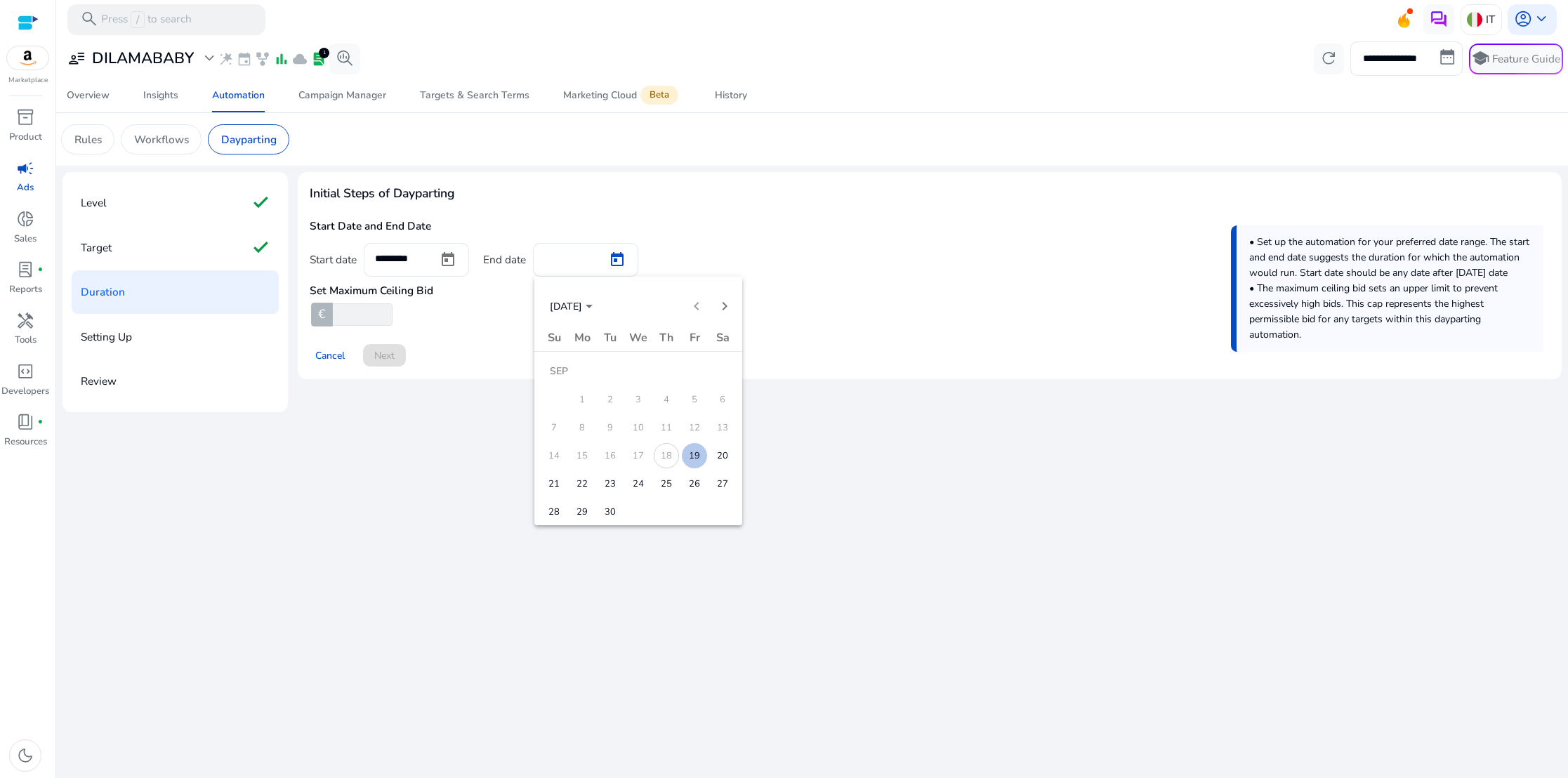
click at [608, 482] on span "23" at bounding box center [610, 484] width 26 height 26
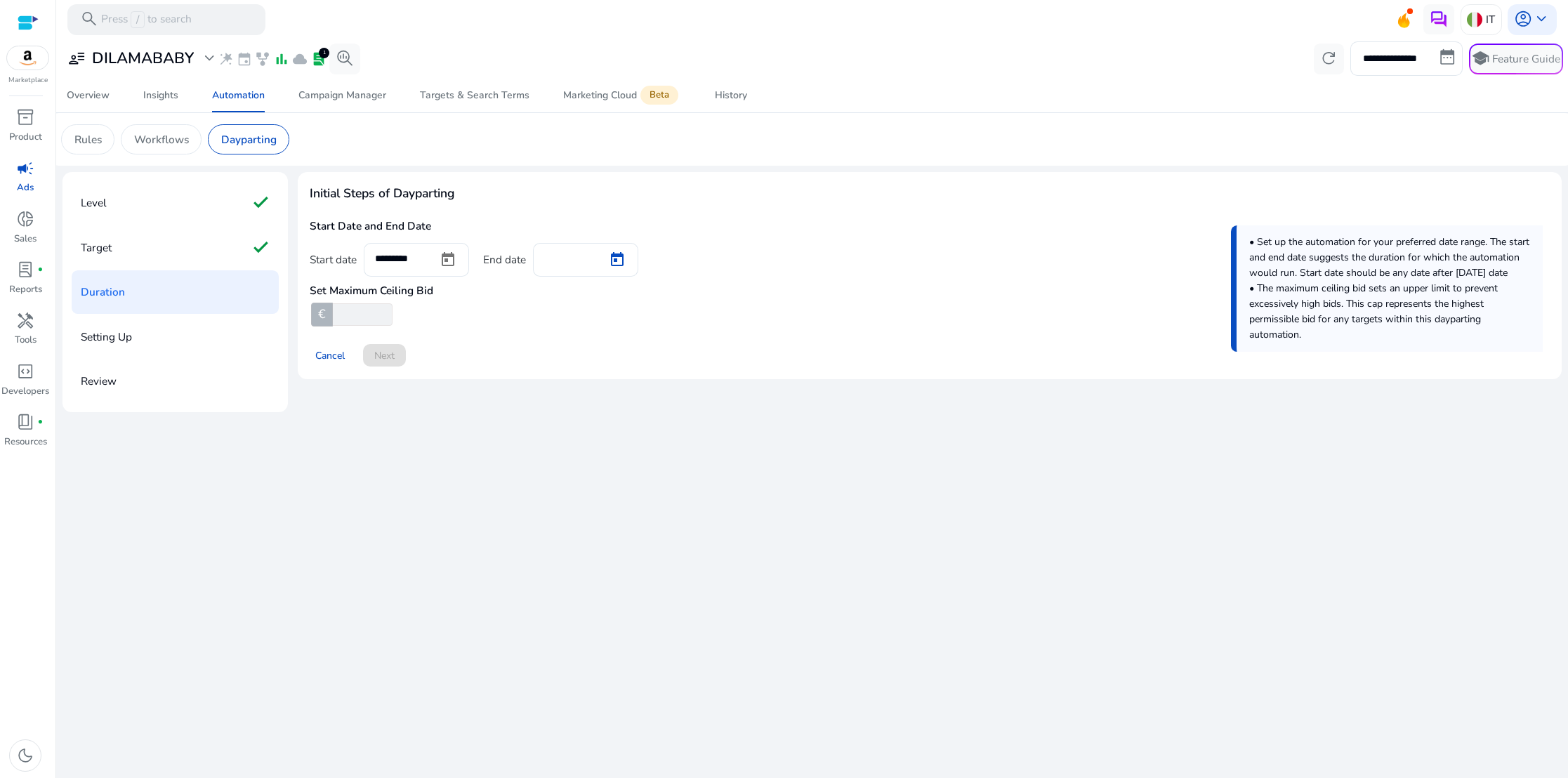
type input "*********"
click at [379, 355] on span "Next" at bounding box center [384, 355] width 21 height 15
